Goal: Use online tool/utility: Utilize a website feature to perform a specific function

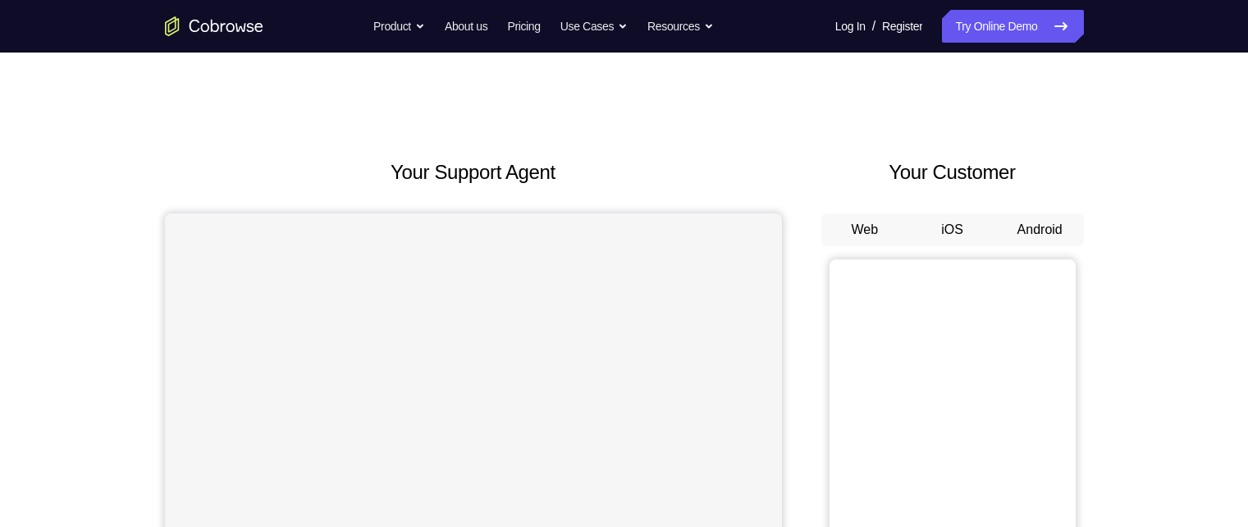
click at [616, 223] on button "Android" at bounding box center [1040, 229] width 88 height 33
click at [616, 23] on link "Try Online Demo" at bounding box center [1012, 26] width 141 height 33
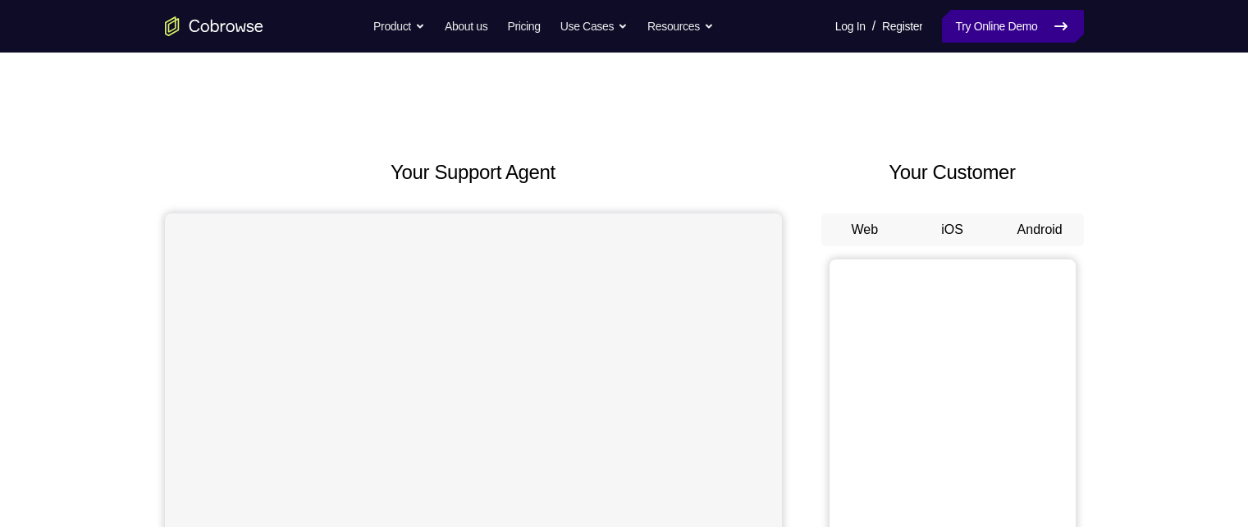
click at [616, 23] on link "Try Online Demo" at bounding box center [1012, 26] width 141 height 33
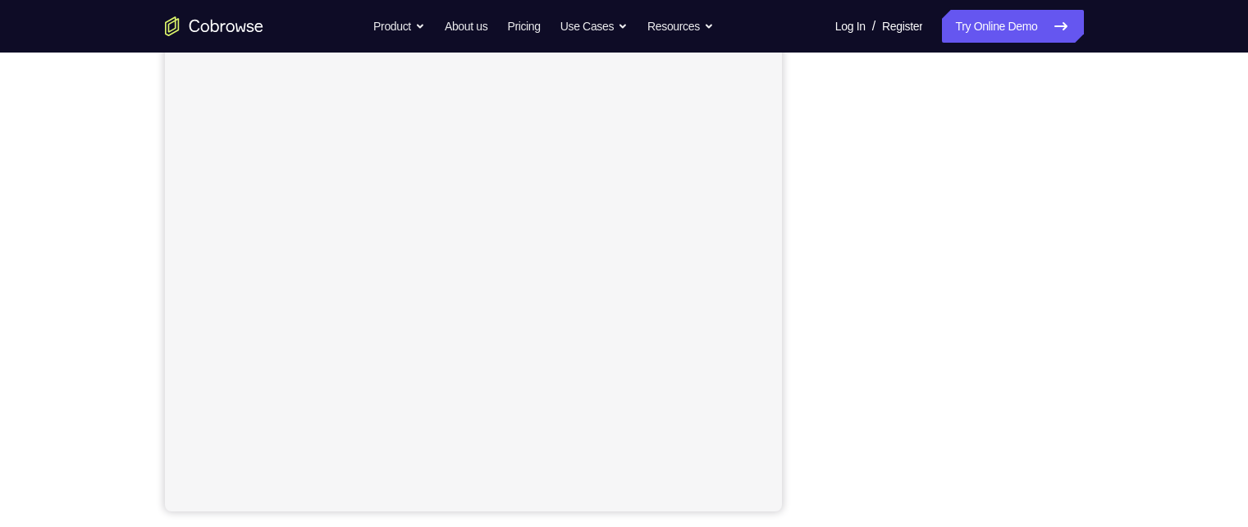
scroll to position [253, 0]
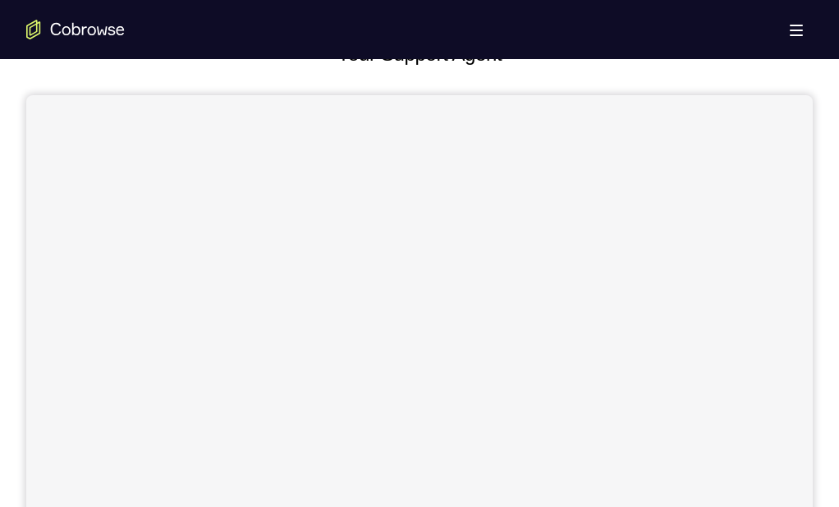
scroll to position [130, 0]
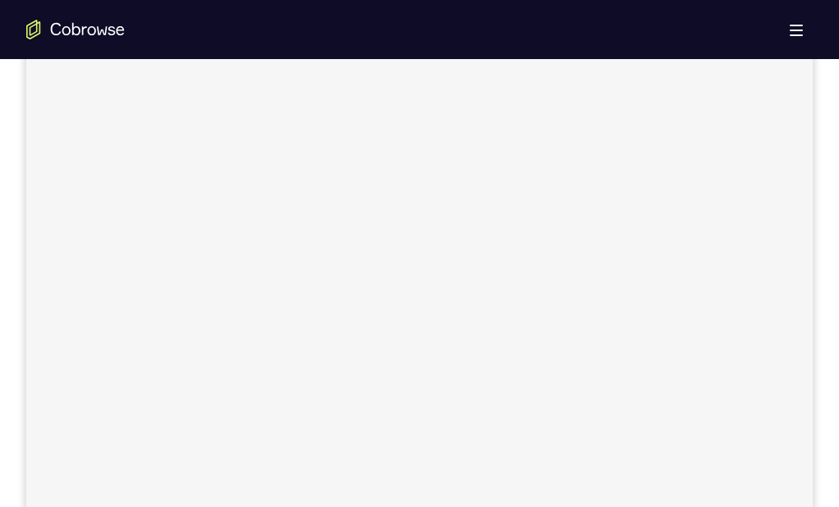
scroll to position [282, 0]
